Goal: Task Accomplishment & Management: Manage account settings

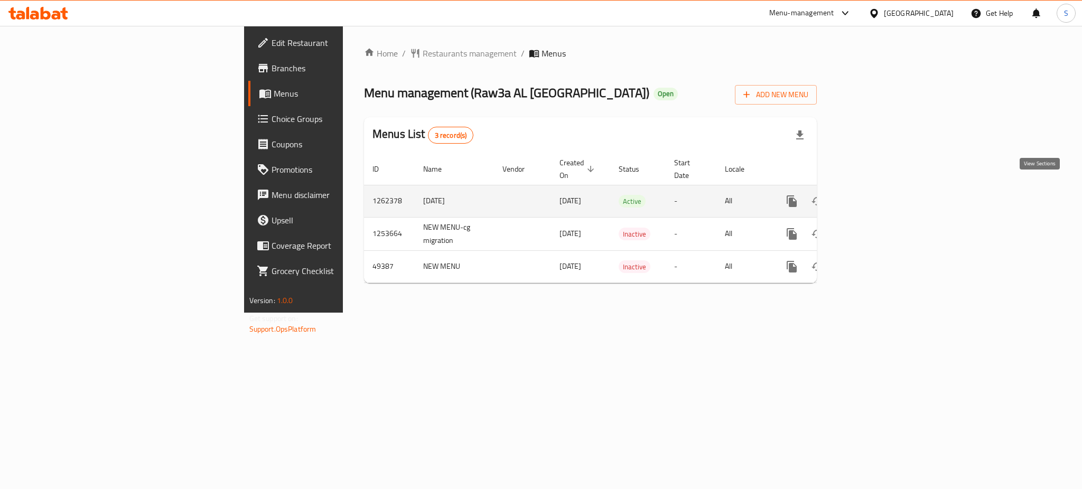
click at [874, 195] on icon "enhanced table" at bounding box center [867, 201] width 13 height 13
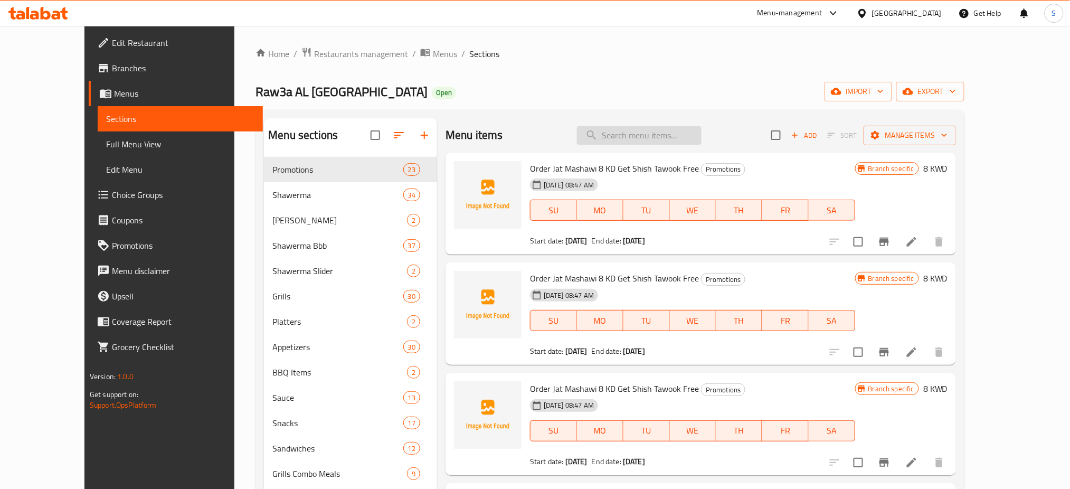
click at [659, 134] on input "search" at bounding box center [639, 135] width 125 height 18
paste input "Buy two meals and get the third one free 6.75KD to 4.5KD"
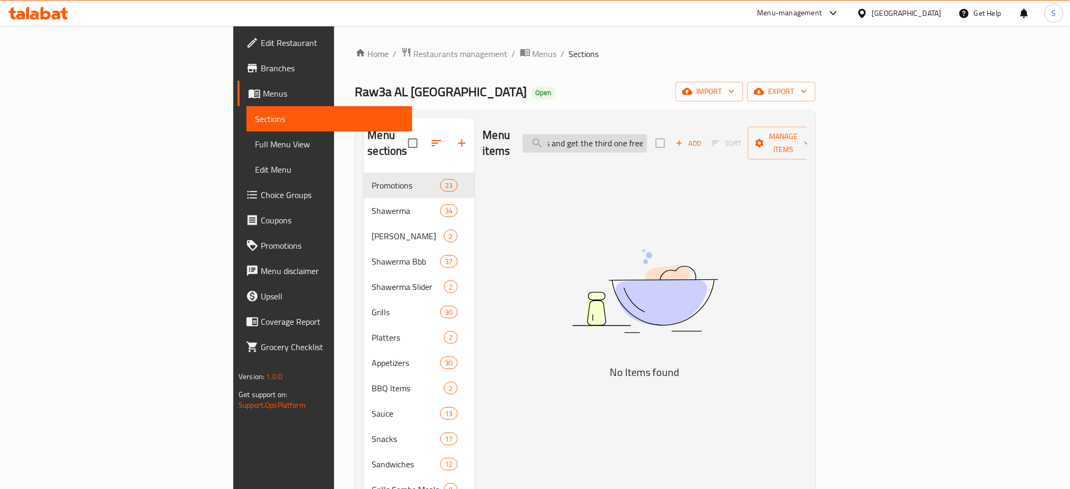
scroll to position [0, 50]
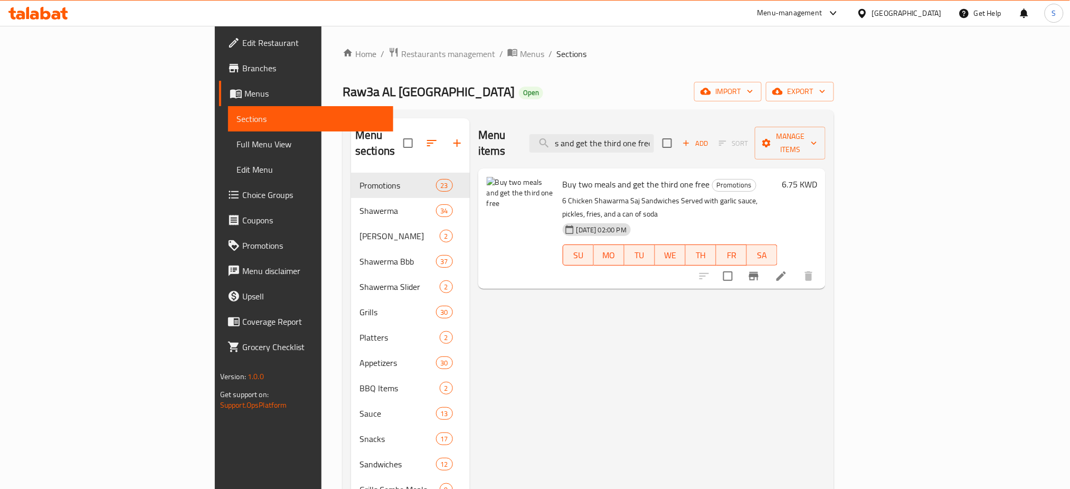
type input "Buy two meals and get the third one free"
click at [788, 270] on icon at bounding box center [781, 276] width 13 height 13
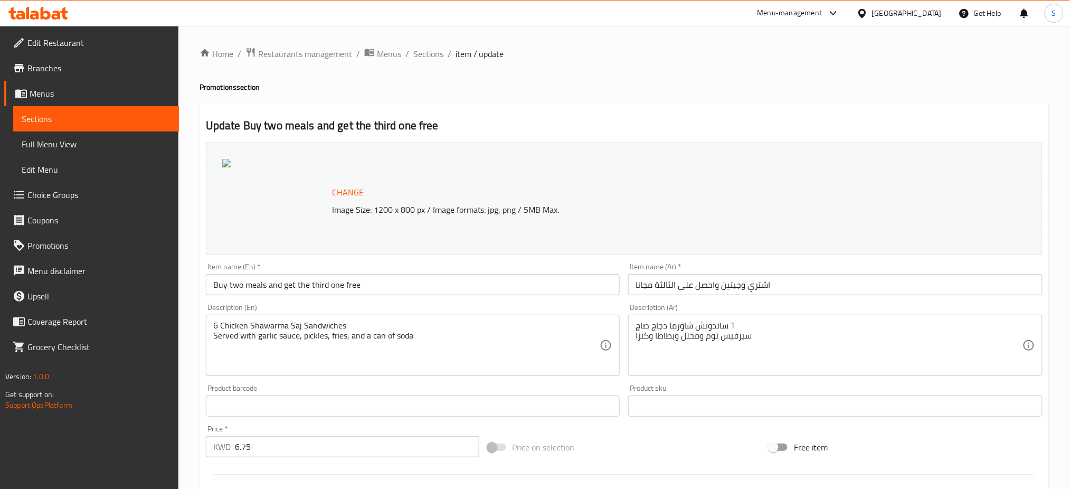
click at [195, 391] on div "Home / Restaurants management / Menus / Sections / item / update Promotions sec…" at bounding box center [625, 394] width 892 height 736
click at [75, 40] on span "Edit Restaurant" at bounding box center [98, 42] width 143 height 13
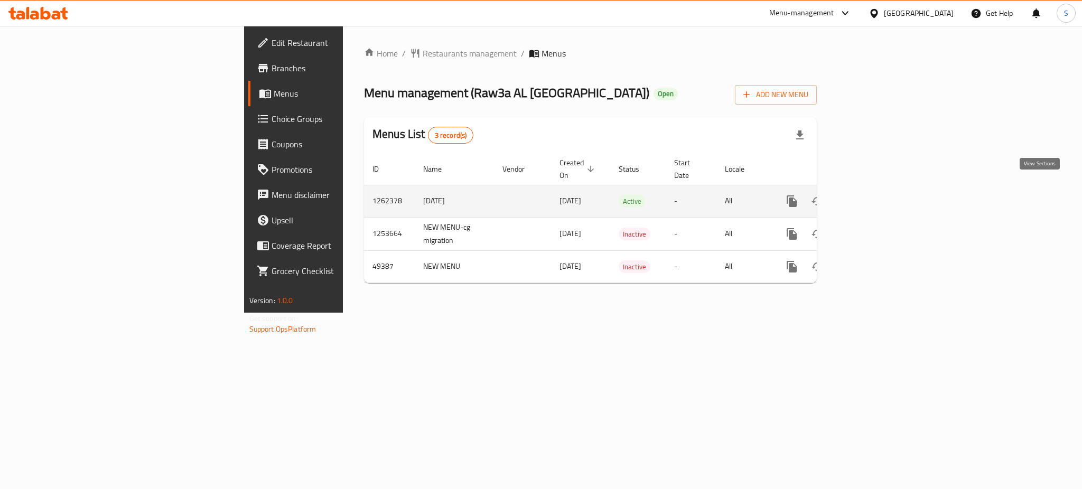
click at [874, 195] on icon "enhanced table" at bounding box center [867, 201] width 13 height 13
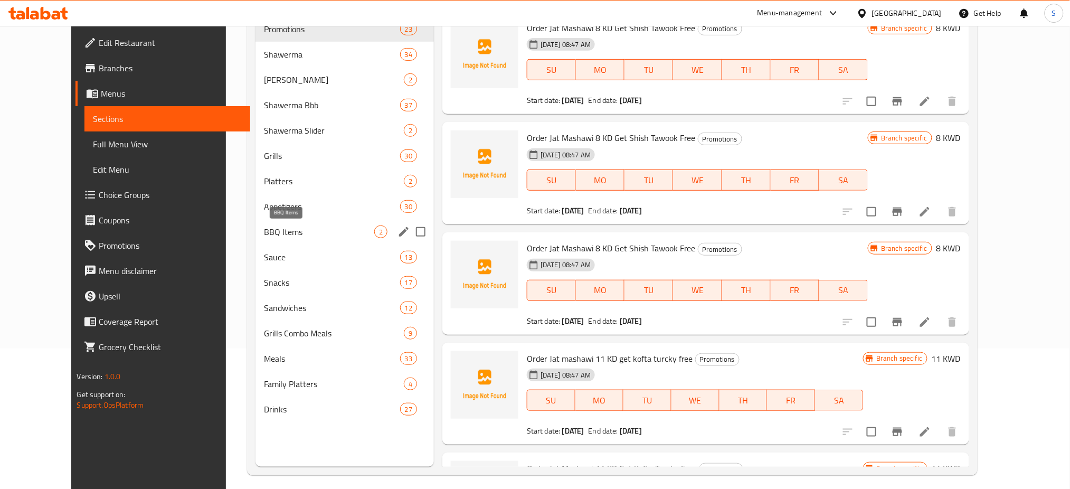
scroll to position [148, 0]
